Goal: Task Accomplishment & Management: Use online tool/utility

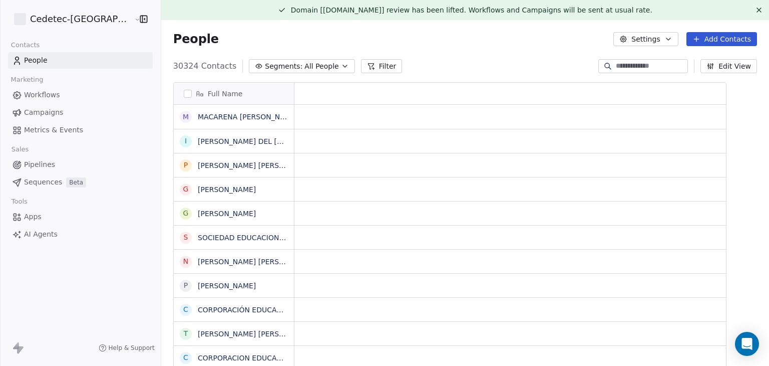
scroll to position [314, 619]
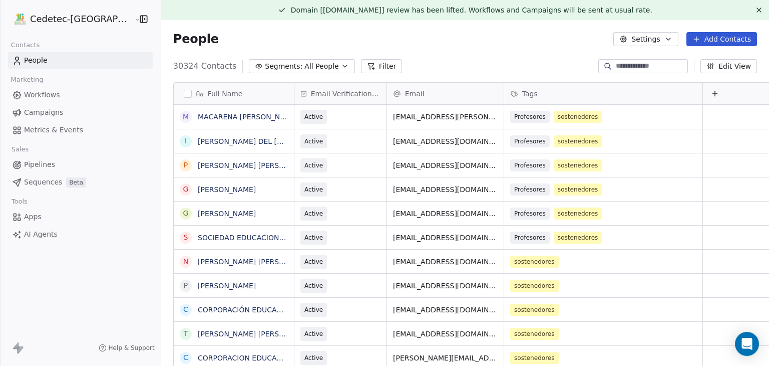
click at [31, 106] on link "Campaigns" at bounding box center [80, 112] width 145 height 17
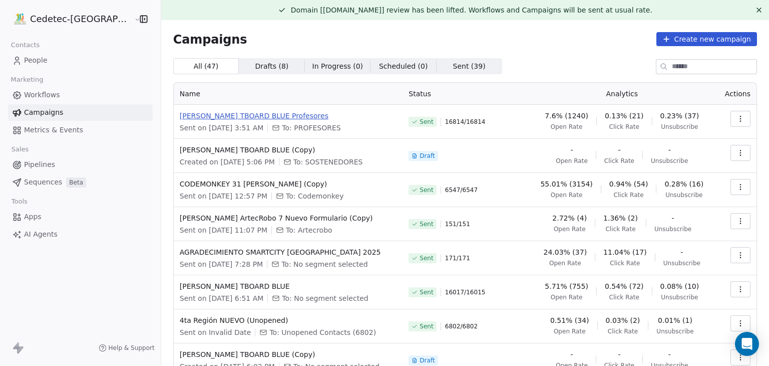
click at [231, 115] on span "CAMPAÑA TBOARD BLUE Profesores" at bounding box center [288, 116] width 217 height 10
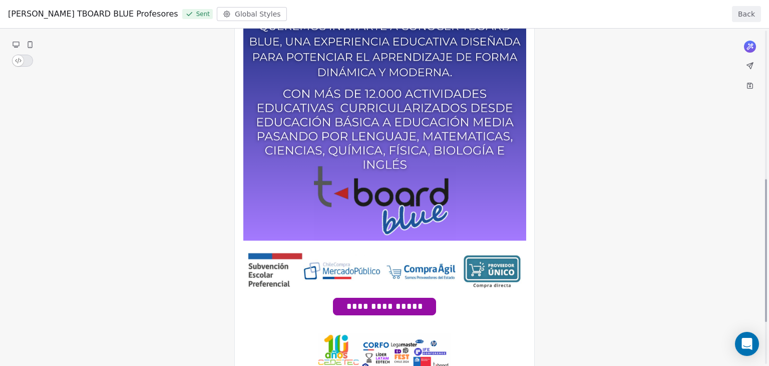
scroll to position [422, 0]
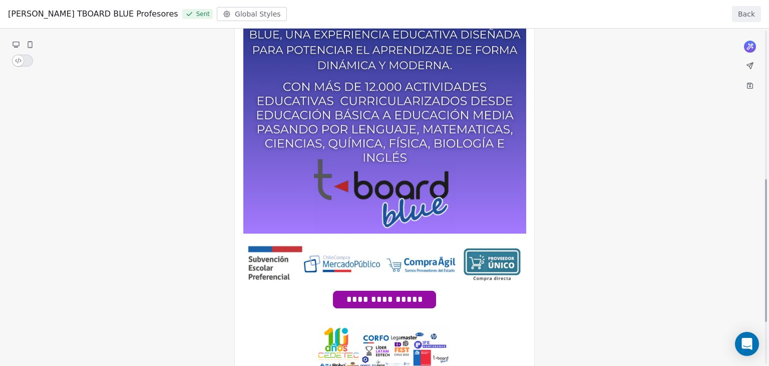
scroll to position [351, 0]
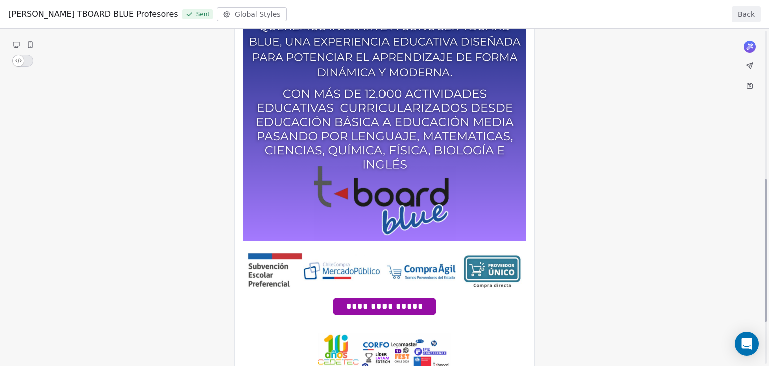
click at [373, 305] on div "**********" at bounding box center [384, 61] width 769 height 767
click at [374, 305] on div "**********" at bounding box center [384, 61] width 769 height 767
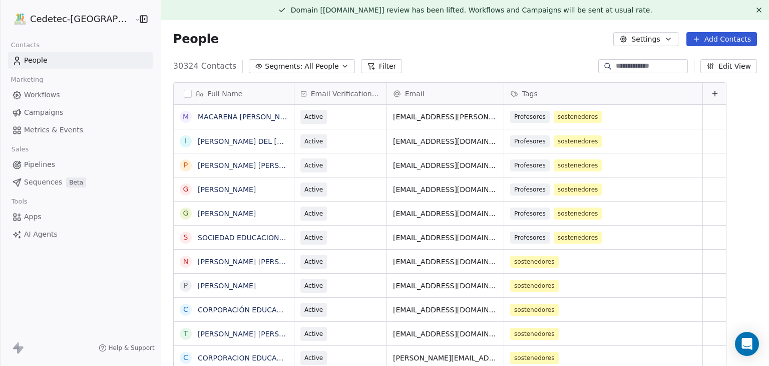
scroll to position [314, 619]
click at [44, 109] on span "Campaigns" at bounding box center [43, 112] width 39 height 11
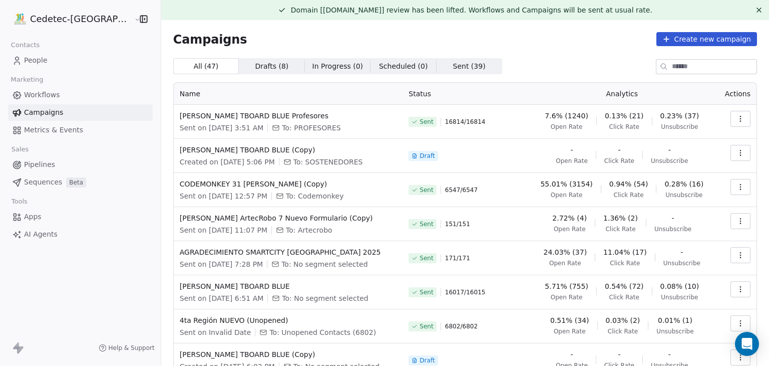
click at [737, 121] on icon "button" at bounding box center [741, 119] width 8 height 8
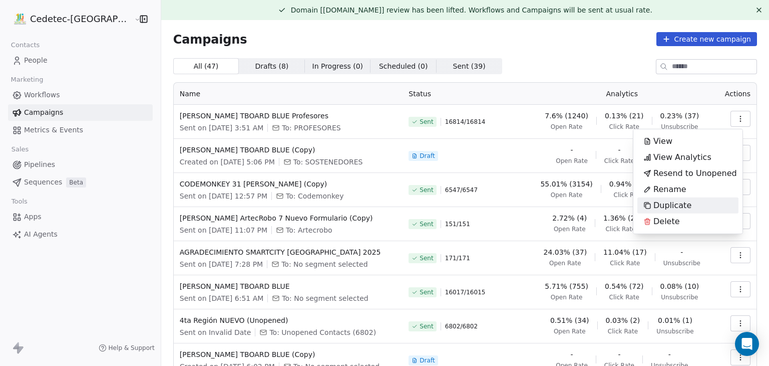
click at [506, 62] on html "Cedetec-Chile Contacts People Marketing Workflows Campaigns Metrics & Events Sa…" at bounding box center [384, 183] width 769 height 366
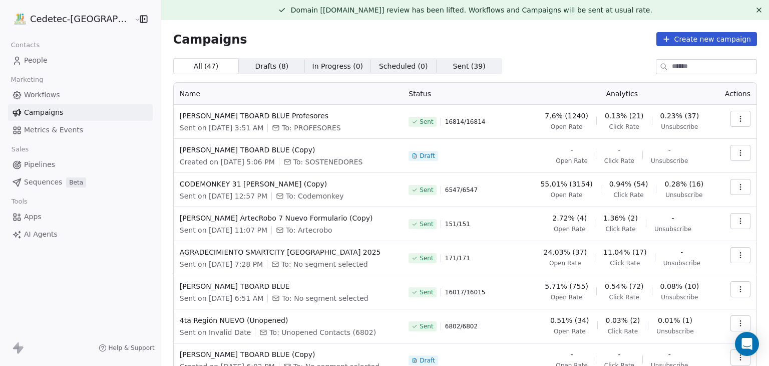
click at [553, 55] on div "Campaigns Create new campaign All ( 47 ) All ( 47 ) Drafts ( 8 ) Drafts ( 8 ) I…" at bounding box center [465, 254] width 584 height 444
click at [45, 94] on span "Workflows" at bounding box center [42, 95] width 36 height 11
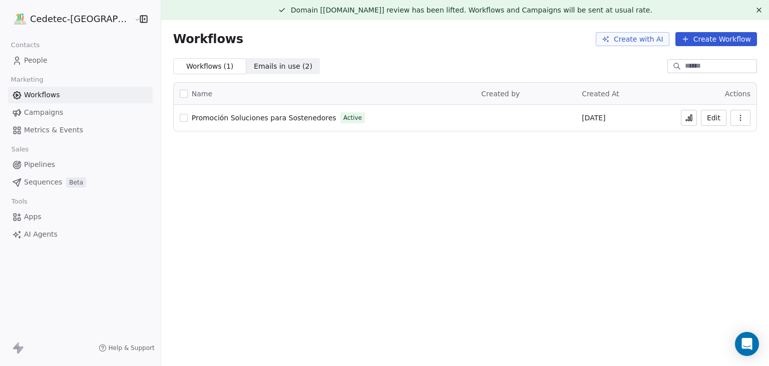
click at [244, 118] on span "Promoción Soluciones para Sostenedores" at bounding box center [264, 118] width 145 height 8
click at [300, 115] on span "Promoción Soluciones para Sostenedores" at bounding box center [264, 118] width 145 height 8
click at [688, 119] on icon at bounding box center [687, 120] width 2 height 2
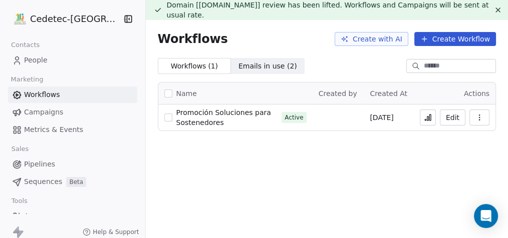
click at [431, 121] on icon at bounding box center [430, 118] width 2 height 6
click at [460, 118] on button "Edit" at bounding box center [453, 118] width 26 height 16
click at [483, 118] on icon "button" at bounding box center [479, 118] width 8 height 8
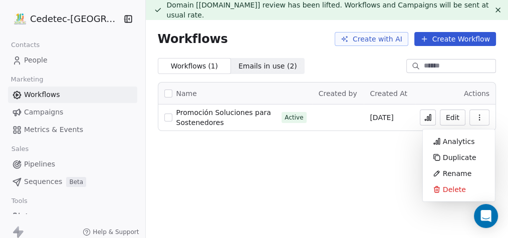
click at [432, 118] on icon at bounding box center [428, 118] width 8 height 8
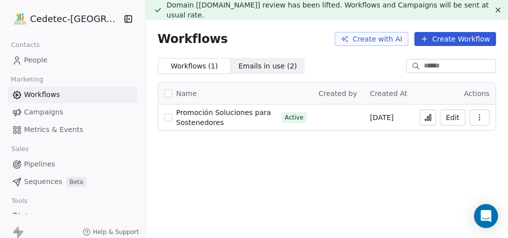
click at [198, 114] on span "Promoción Soluciones para Sostenedores" at bounding box center [223, 118] width 95 height 18
